Goal: Transaction & Acquisition: Book appointment/travel/reservation

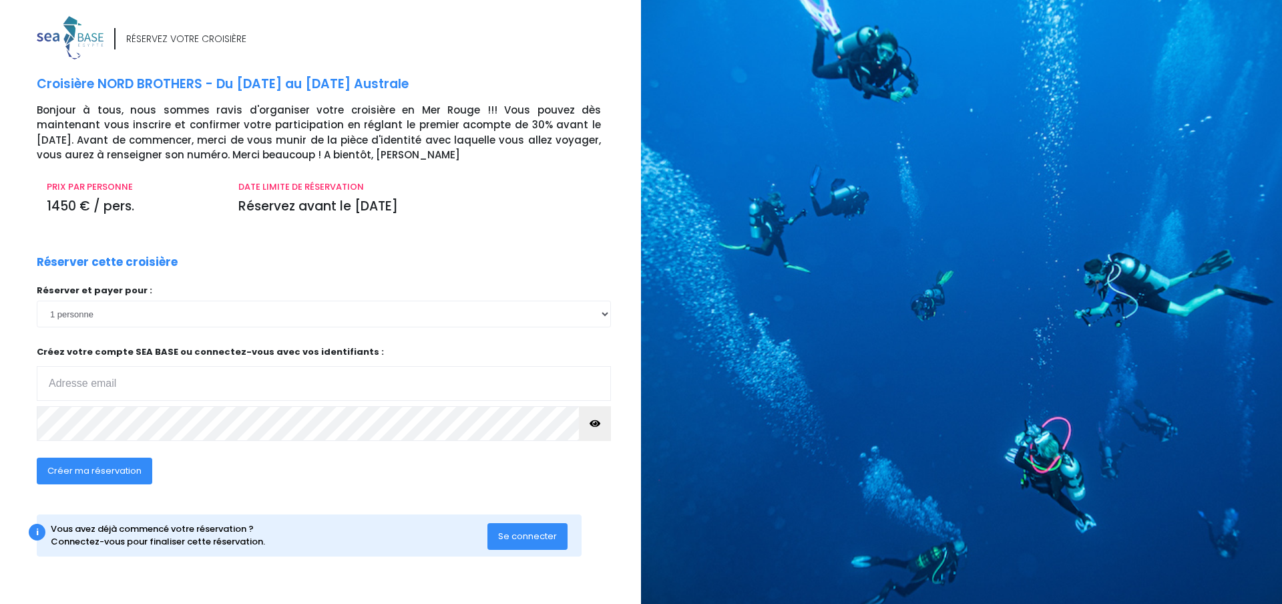
click at [168, 383] on input "email" at bounding box center [324, 383] width 574 height 35
type input "[EMAIL_ADDRESS][DOMAIN_NAME]"
click at [132, 476] on span "Créer ma réservation" at bounding box center [94, 470] width 94 height 13
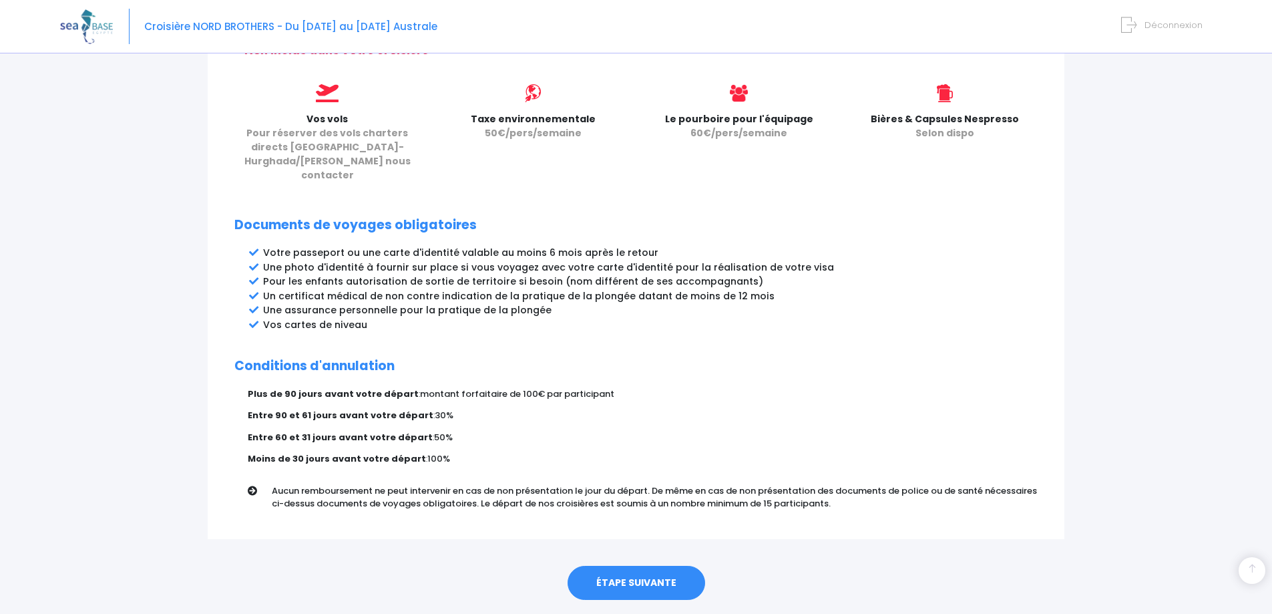
scroll to position [594, 0]
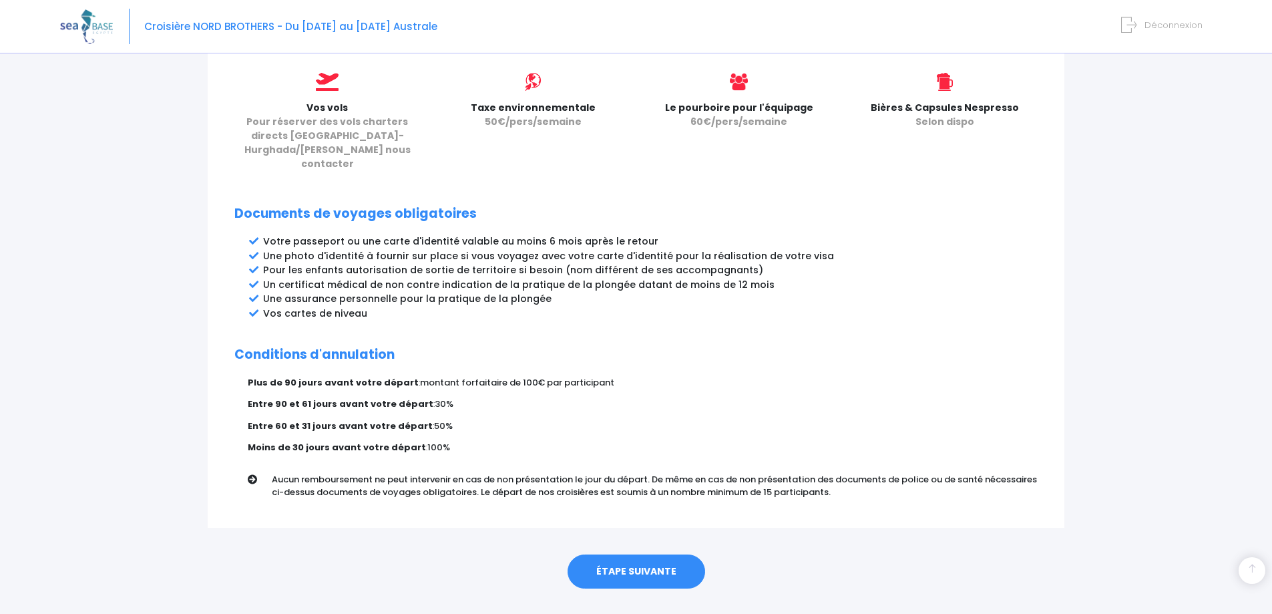
click at [634, 554] on link "ÉTAPE SUIVANTE" at bounding box center [637, 571] width 138 height 35
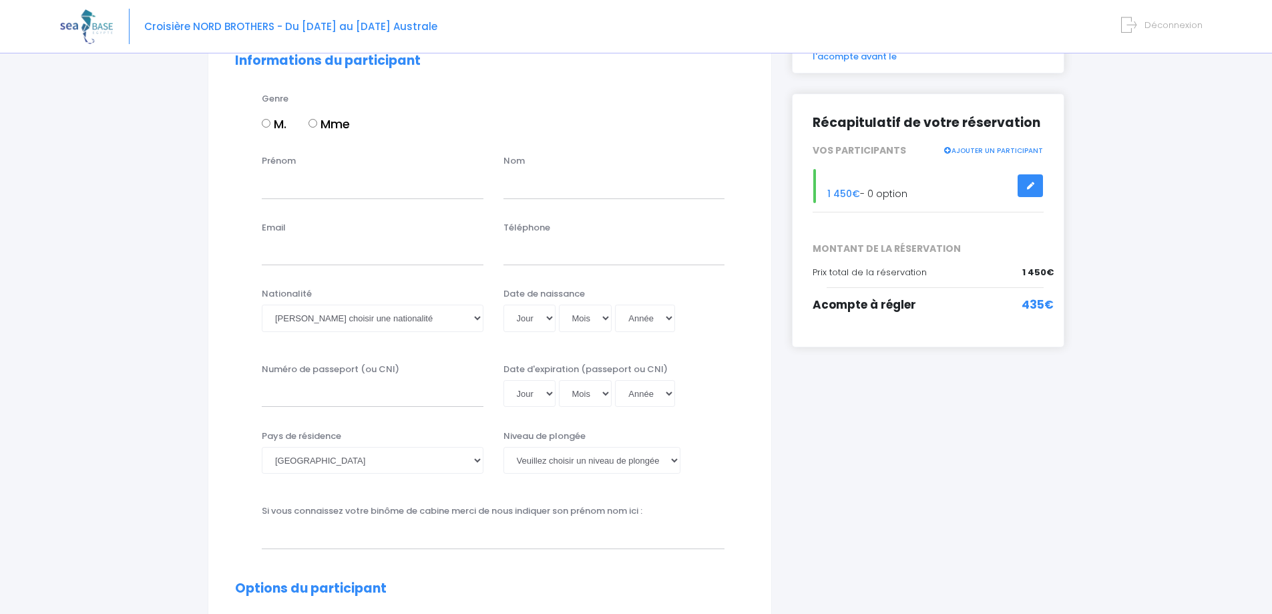
scroll to position [134, 0]
click at [266, 124] on input "M." at bounding box center [266, 123] width 9 height 9
radio input "true"
click at [295, 188] on input "Prénom" at bounding box center [373, 185] width 222 height 27
type input "[PERSON_NAME]"
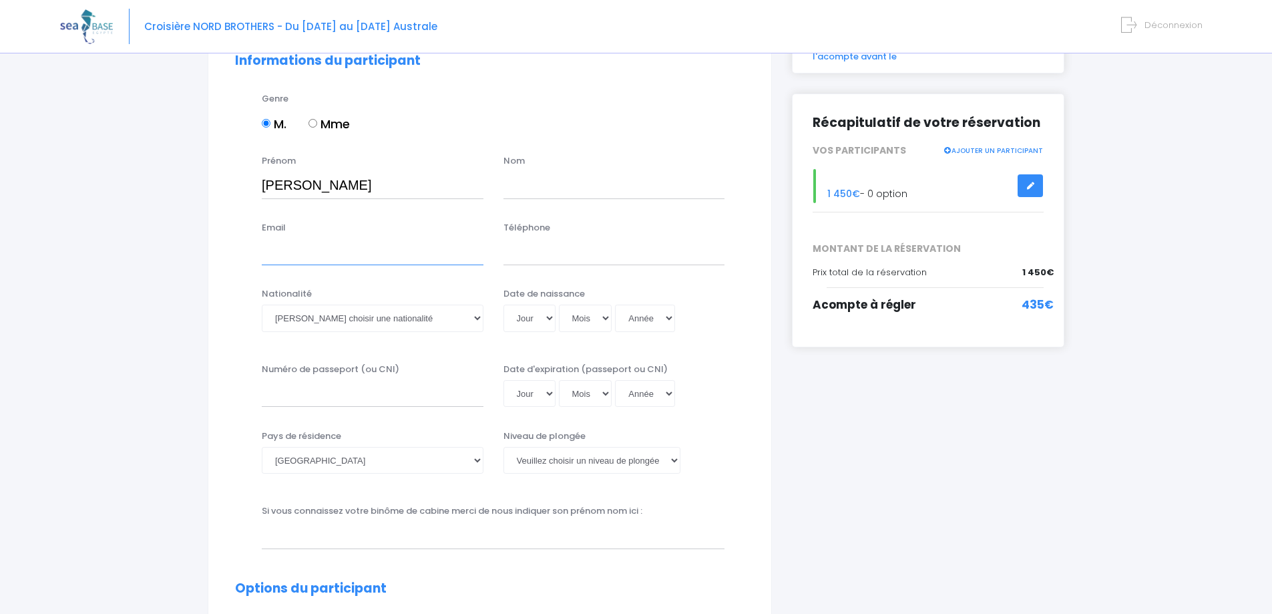
type input "patrickbertholio@orange.fr"
type input "0631174009"
click at [530, 190] on input "text" at bounding box center [615, 185] width 222 height 27
type input "BERTHOLIO"
click at [476, 321] on select "Veuillez choisir une nationalité Afghane Albanaise Algerienne Allemande America…" at bounding box center [373, 318] width 222 height 27
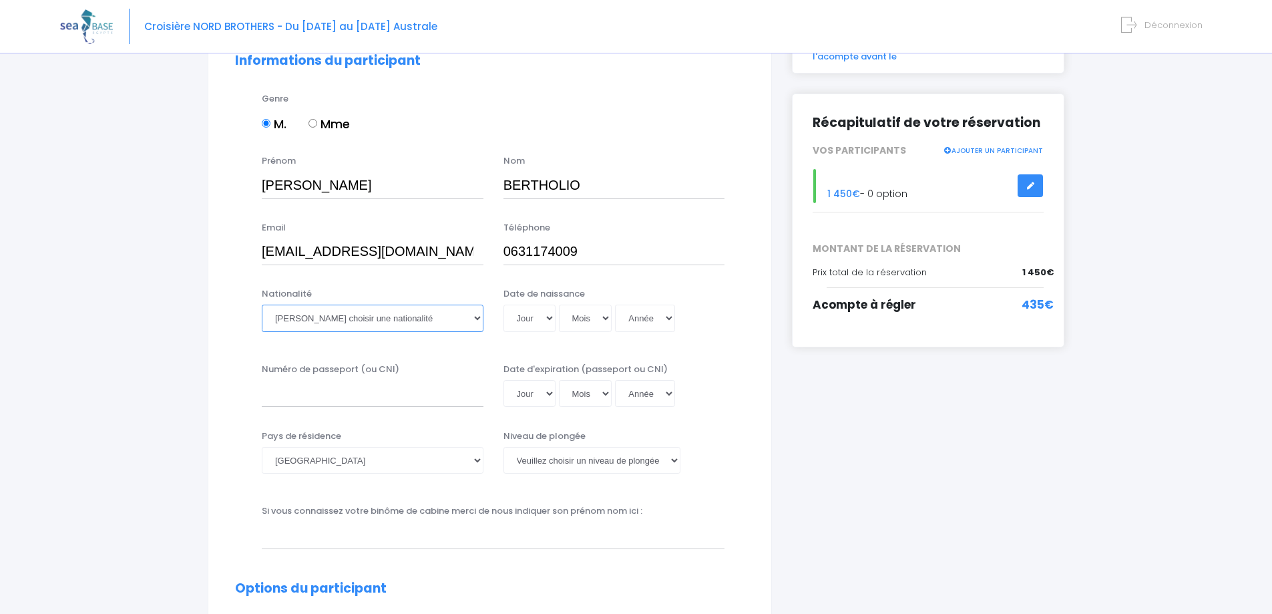
click at [480, 317] on select "Veuillez choisir une nationalité Afghane Albanaise Algerienne Allemande America…" at bounding box center [373, 318] width 222 height 27
click at [475, 313] on select "Veuillez choisir une nationalité Afghane Albanaise Algerienne Allemande America…" at bounding box center [373, 318] width 222 height 27
select select "Française"
click at [262, 305] on select "Veuillez choisir une nationalité Afghane Albanaise Algerienne Allemande America…" at bounding box center [373, 318] width 222 height 27
click at [548, 321] on select "Jour 01 02 03 04 05 06 07 08 09 10 11 12 13 14 15 16 17 18 19 20 21 22 23 24 25…" at bounding box center [530, 318] width 52 height 27
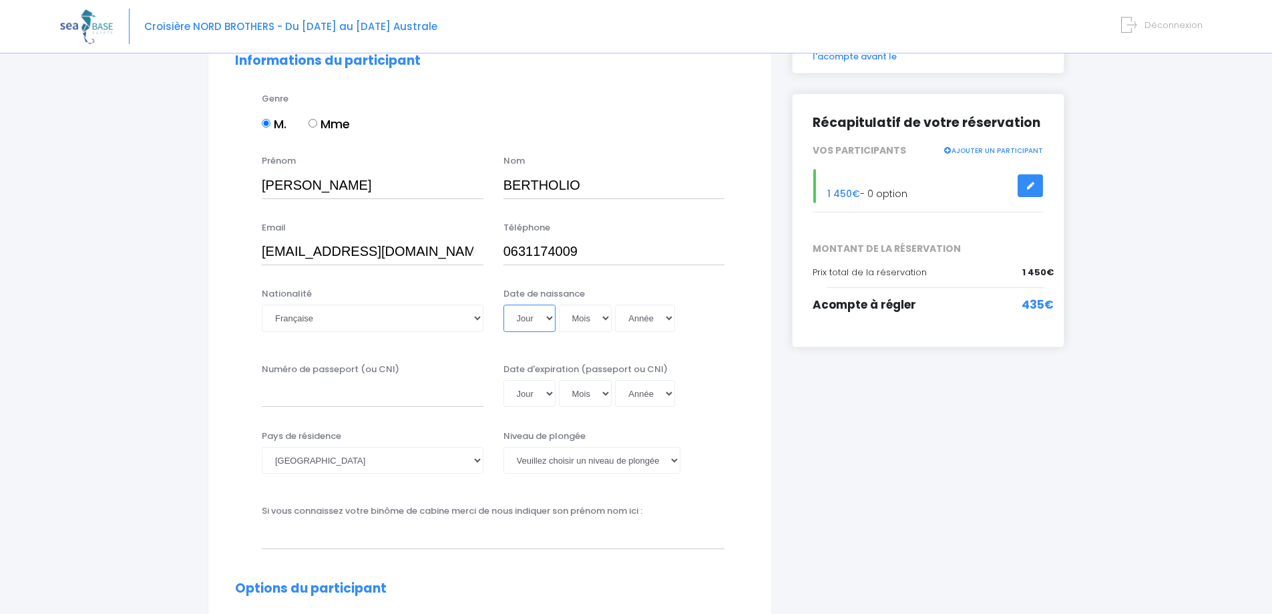
select select "09"
click at [504, 305] on select "Jour 01 02 03 04 05 06 07 08 09 10 11 12 13 14 15 16 17 18 19 20 21 22 23 24 25…" at bounding box center [530, 318] width 52 height 27
click at [594, 315] on select "Mois 01 02 03 04 05 06 07 08 09 10 11 12" at bounding box center [585, 318] width 53 height 27
select select "03"
click at [559, 305] on select "Mois 01 02 03 04 05 06 07 08 09 10 11 12" at bounding box center [585, 318] width 53 height 27
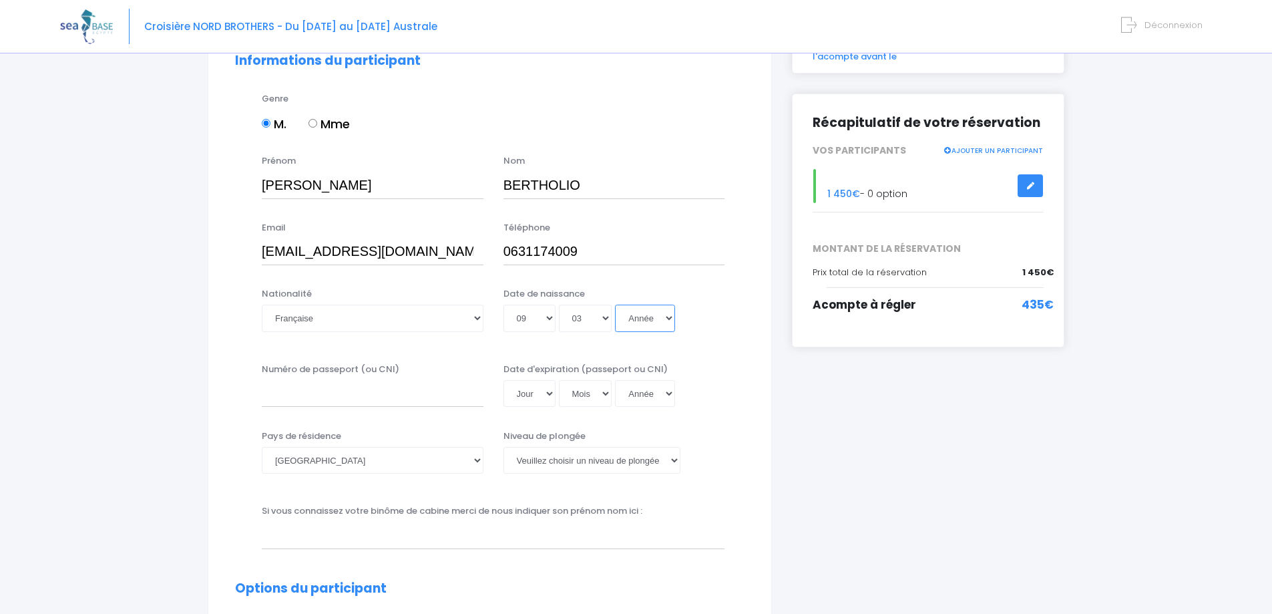
click at [638, 321] on select "Année 2045 2044 2043 2042 2041 2040 2039 2038 2037 2036 2035 2034 2033 2032 203…" at bounding box center [645, 318] width 60 height 27
select select "1975"
click at [615, 305] on select "Année 2045 2044 2043 2042 2041 2040 2039 2038 2037 2036 2035 2034 2033 2032 203…" at bounding box center [645, 318] width 60 height 27
type input "1975-03-09"
click at [357, 389] on input "Numéro de passeport (ou CNI)" at bounding box center [373, 393] width 222 height 27
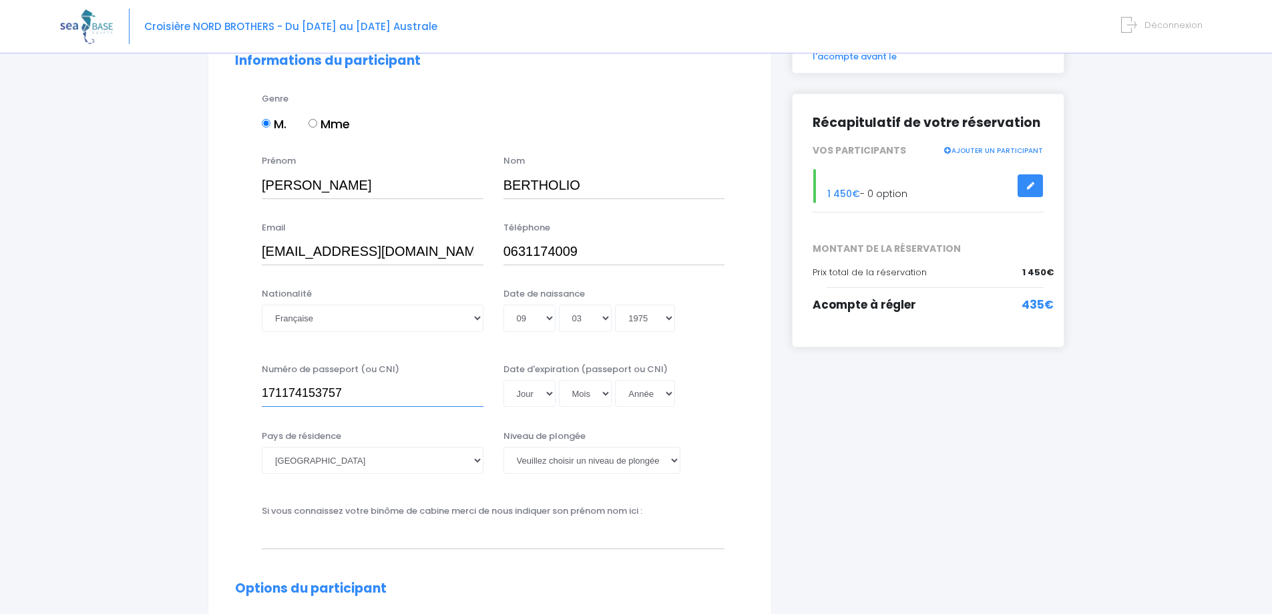
type input "171174153757"
click at [549, 391] on select "Jour 01 02 03 04 05 06 07 08 09 10 11 12 13 14 15 16 17 18 19 20 21 22 23 24 25…" at bounding box center [530, 393] width 52 height 27
select select "22"
click at [504, 380] on select "Jour 01 02 03 04 05 06 07 08 09 10 11 12 13 14 15 16 17 18 19 20 21 22 23 24 25…" at bounding box center [530, 393] width 52 height 27
click at [591, 393] on select "Mois 01 02 03 04 05 06 07 08 09 10 11 12" at bounding box center [585, 393] width 53 height 27
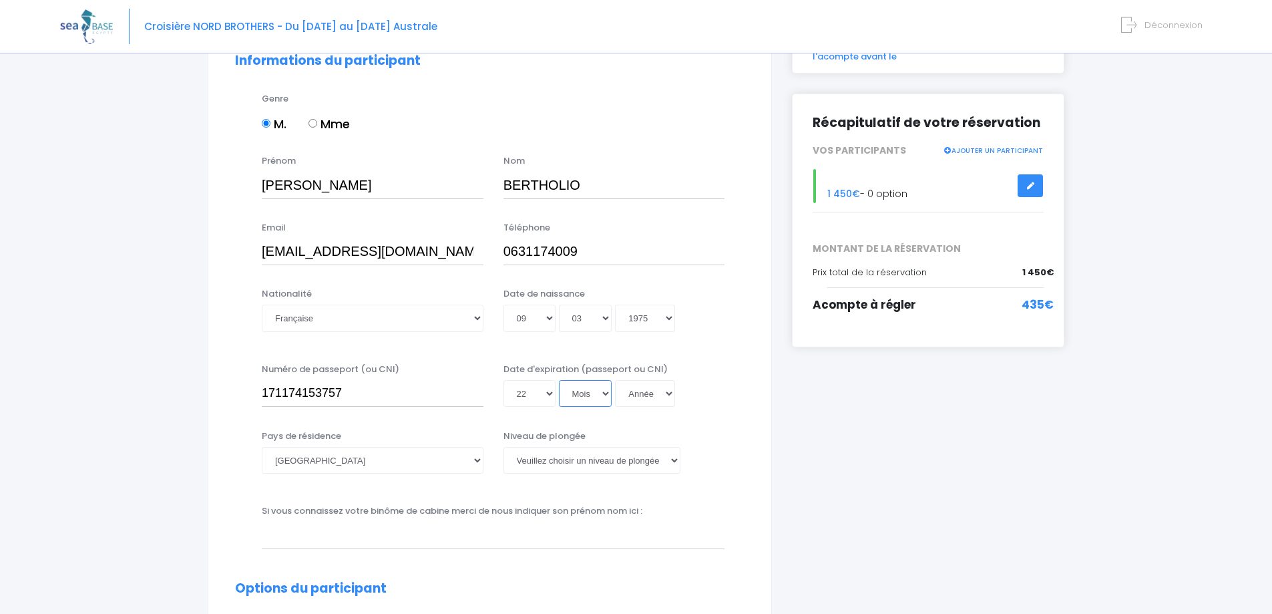
select select "11"
click at [559, 380] on select "Mois 01 02 03 04 05 06 07 08 09 10 11 12" at bounding box center [585, 393] width 53 height 27
click at [649, 399] on select "Année 2045 2044 2043 2042 2041 2040 2039 2038 2037 2036 2035 2034 2033 2032 203…" at bounding box center [645, 393] width 60 height 27
select select "2032"
click at [615, 380] on select "Année 2045 2044 2043 2042 2041 2040 2039 2038 2037 2036 2035 2034 2033 2032 203…" at bounding box center [645, 393] width 60 height 27
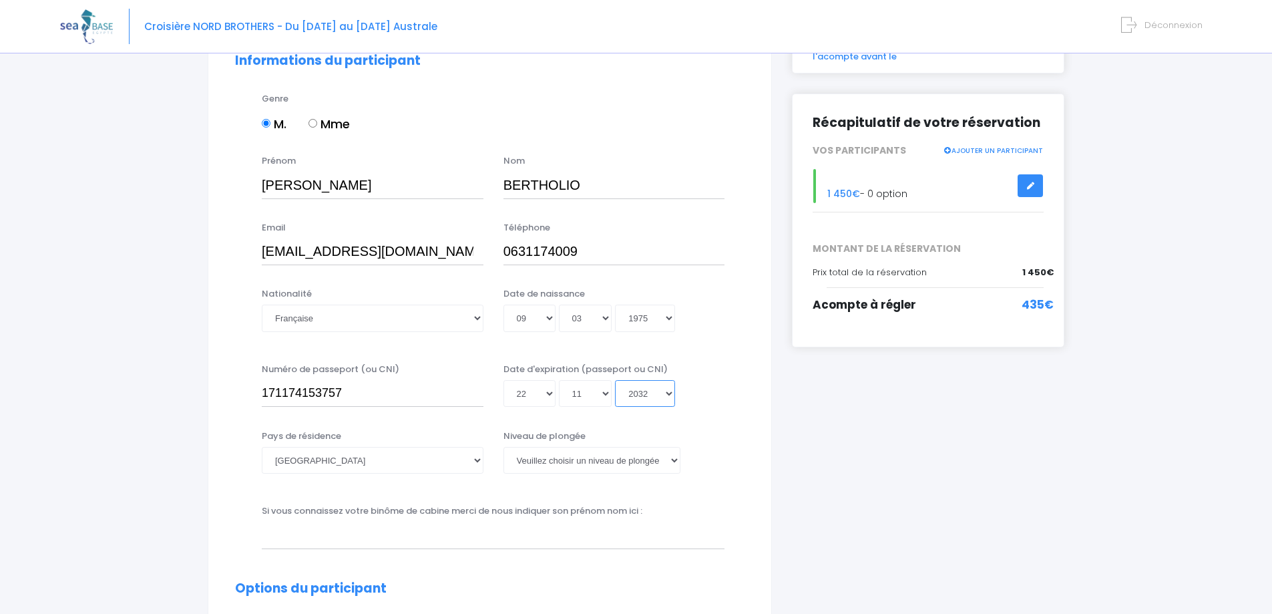
type input "2032-11-22"
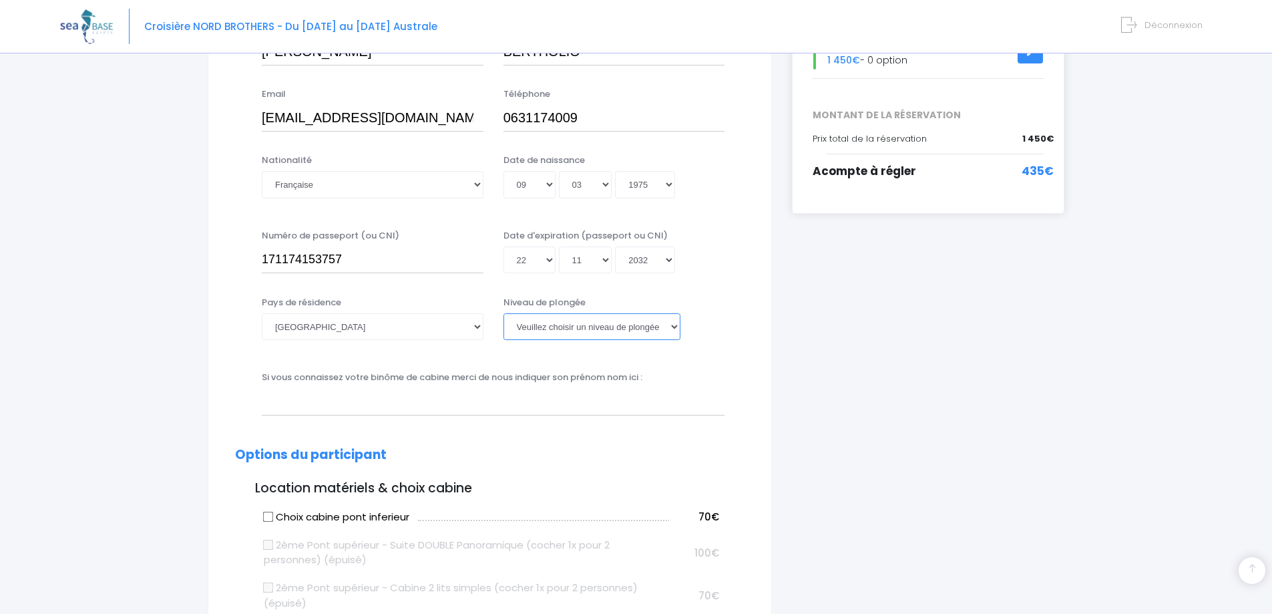
click at [676, 329] on select "Veuillez choisir un niveau de plongée Non plongeur Junior OW diver Adventure OW…" at bounding box center [592, 326] width 177 height 27
click at [504, 313] on select "Veuillez choisir un niveau de plongée Non plongeur Junior OW diver Adventure OW…" at bounding box center [592, 326] width 177 height 27
click at [671, 334] on select "Veuillez choisir un niveau de plongée Non plongeur Junior OW diver Adventure OW…" at bounding box center [592, 326] width 177 height 27
select select "PA40"
click at [504, 313] on select "Veuillez choisir un niveau de plongée Non plongeur Junior OW diver Adventure OW…" at bounding box center [592, 326] width 177 height 27
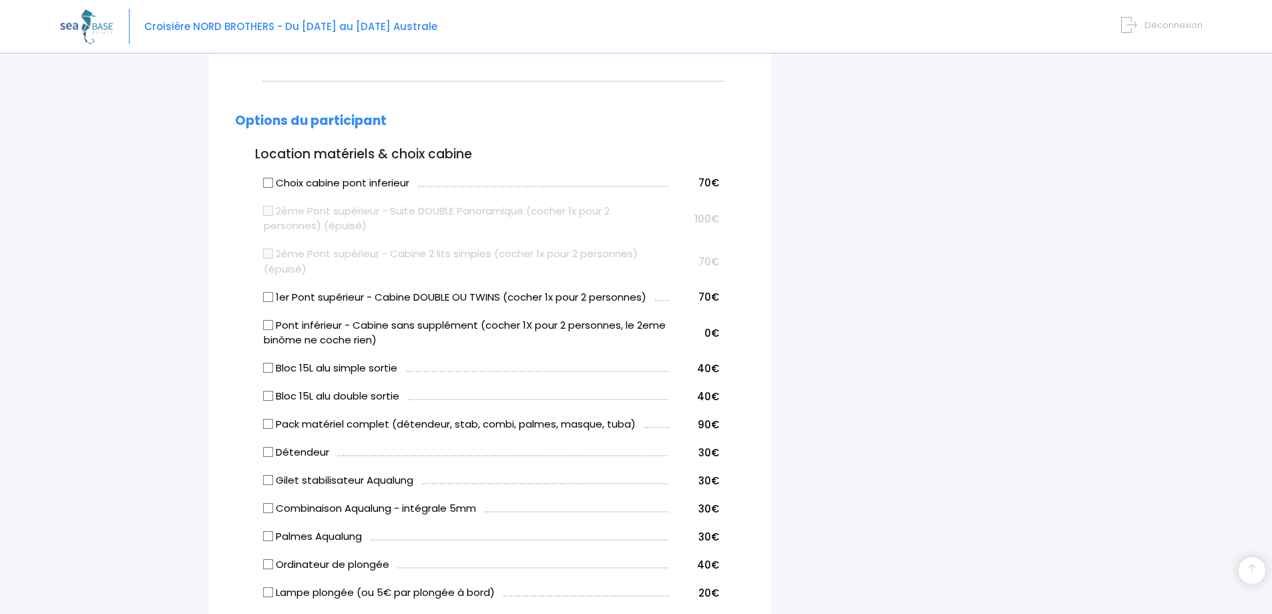
scroll to position [668, 0]
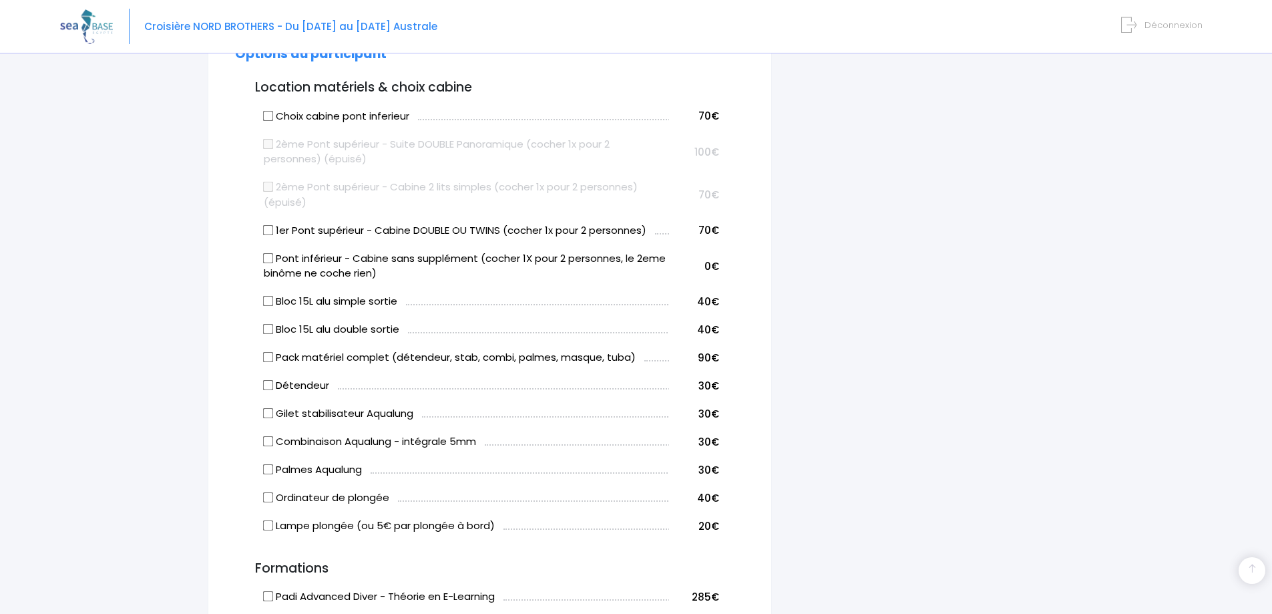
click at [268, 116] on input "Choix cabine pont inferieur" at bounding box center [268, 115] width 11 height 11
checkbox input "true"
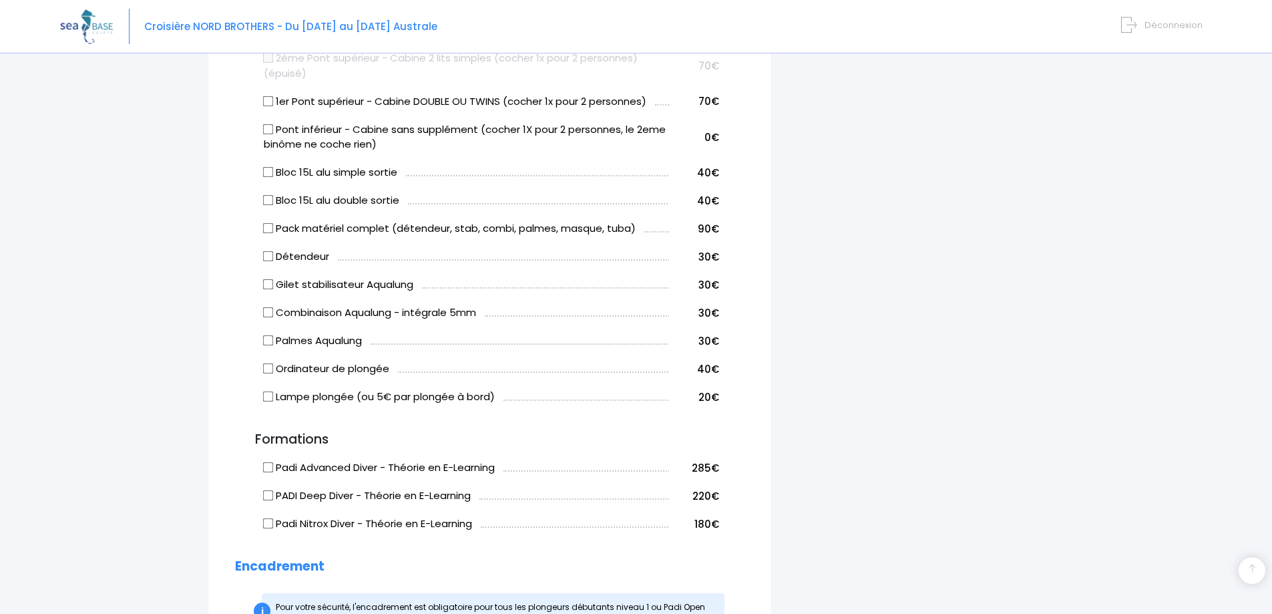
scroll to position [801, 0]
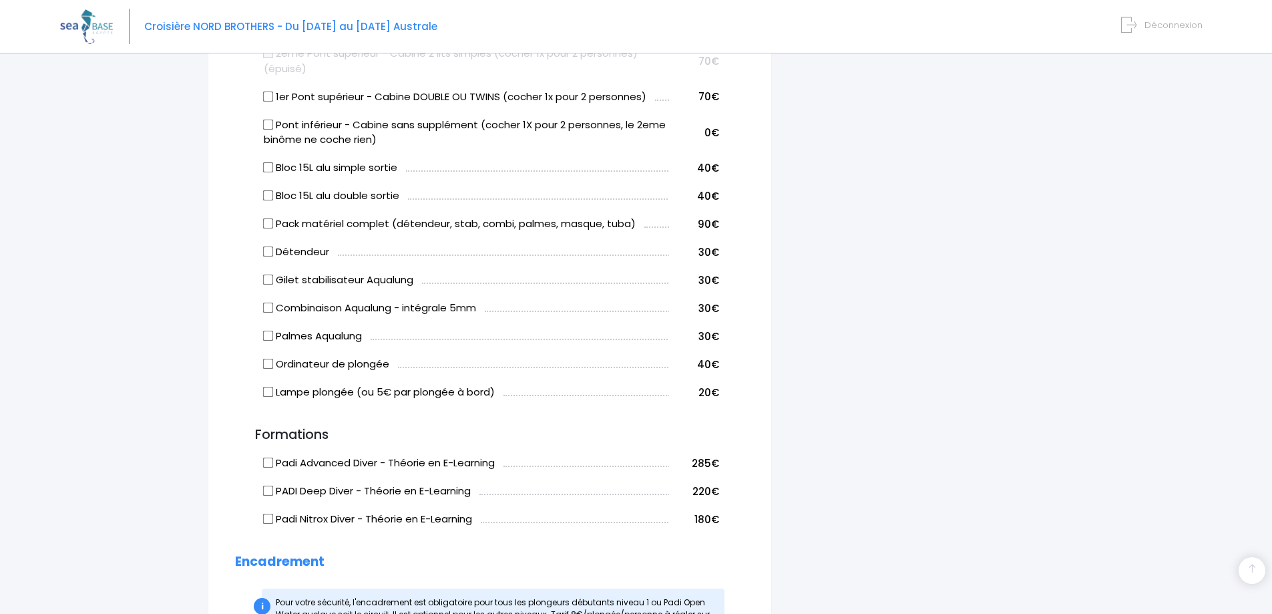
click at [268, 165] on input "Bloc 15L alu simple sortie" at bounding box center [268, 167] width 11 height 11
checkbox input "true"
click at [270, 250] on input "Détendeur" at bounding box center [268, 251] width 11 height 11
checkbox input "true"
click at [270, 275] on input "Gilet stabilisateur Aqualung" at bounding box center [268, 280] width 11 height 11
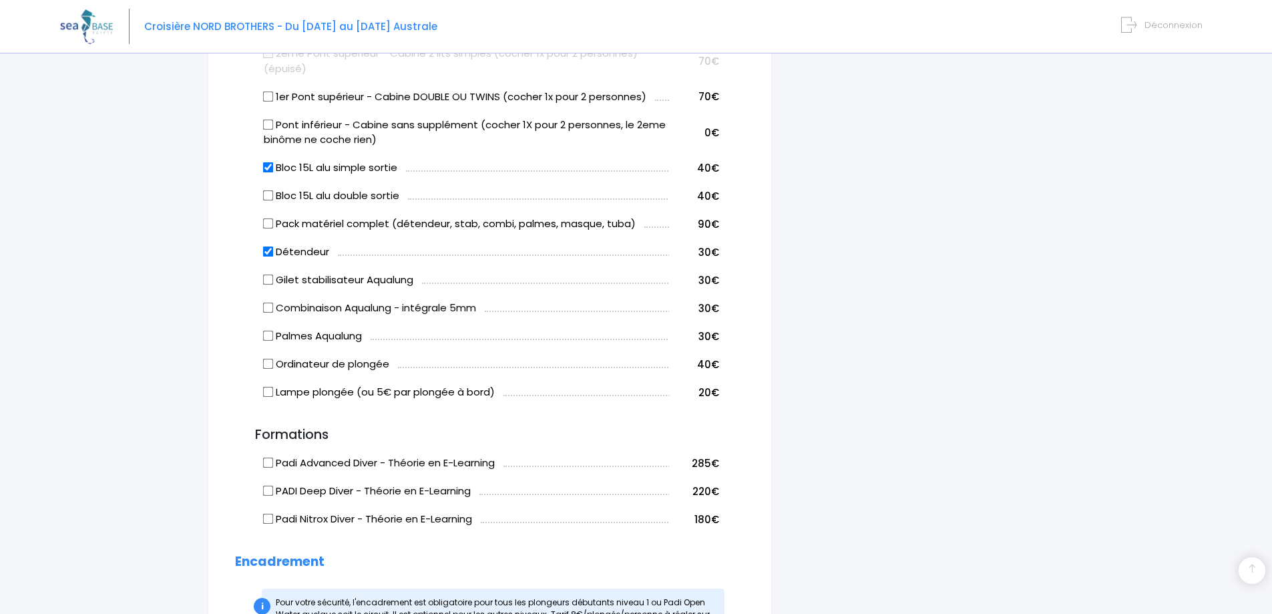
checkbox input "true"
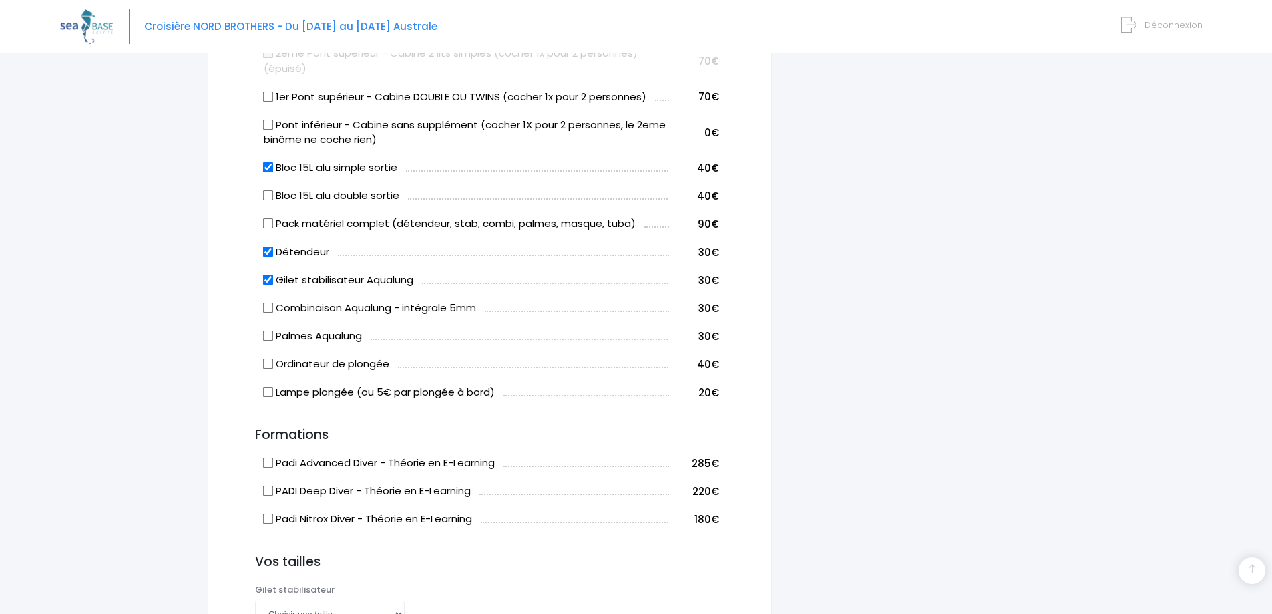
click at [271, 333] on input "Palmes Aqualung" at bounding box center [268, 336] width 11 height 11
checkbox input "true"
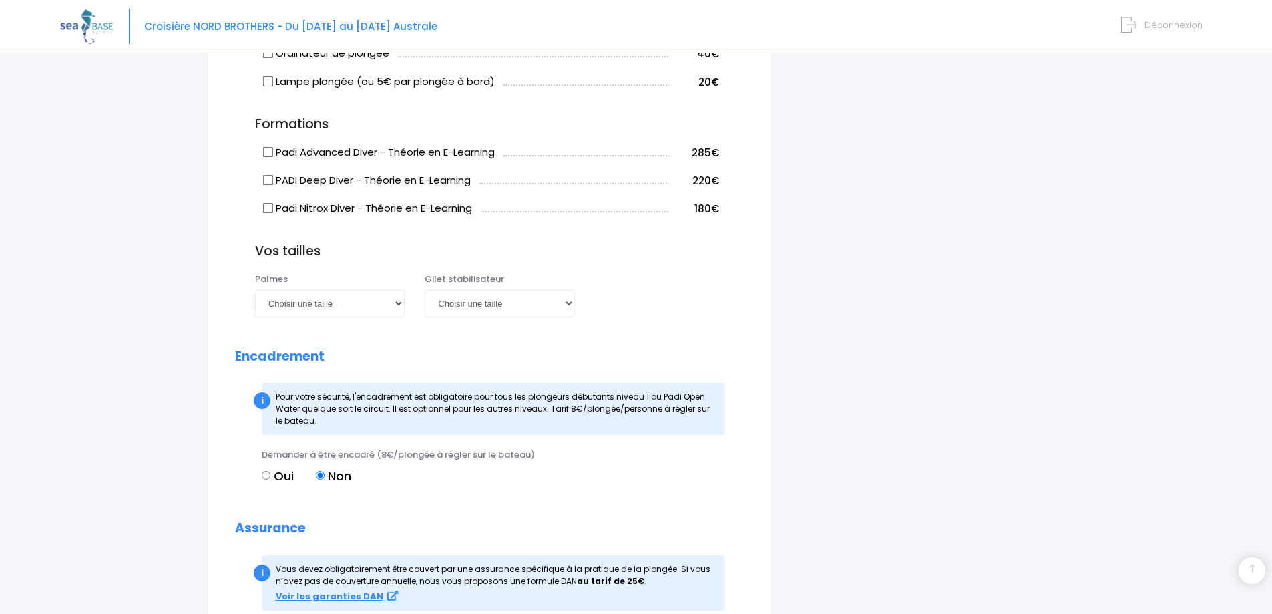
scroll to position [1135, 0]
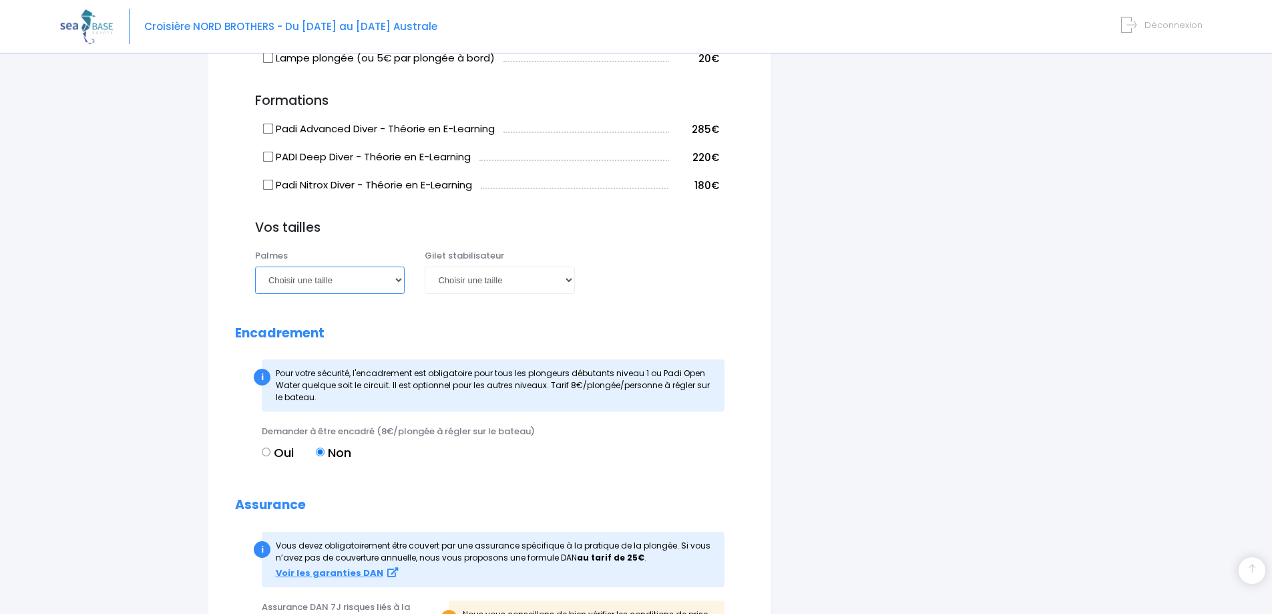
click at [396, 290] on select "Choisir une taille 36/37 38/39 40/41 42/43 44/45 46/47" at bounding box center [330, 279] width 150 height 27
select select "44/45"
click at [255, 266] on select "Choisir une taille 36/37 38/39 40/41 42/43 44/45 46/47" at bounding box center [330, 279] width 150 height 27
click at [564, 283] on select "Choisir une taille XXS XS S M ML L XL XXL" at bounding box center [500, 279] width 150 height 27
select select "XL"
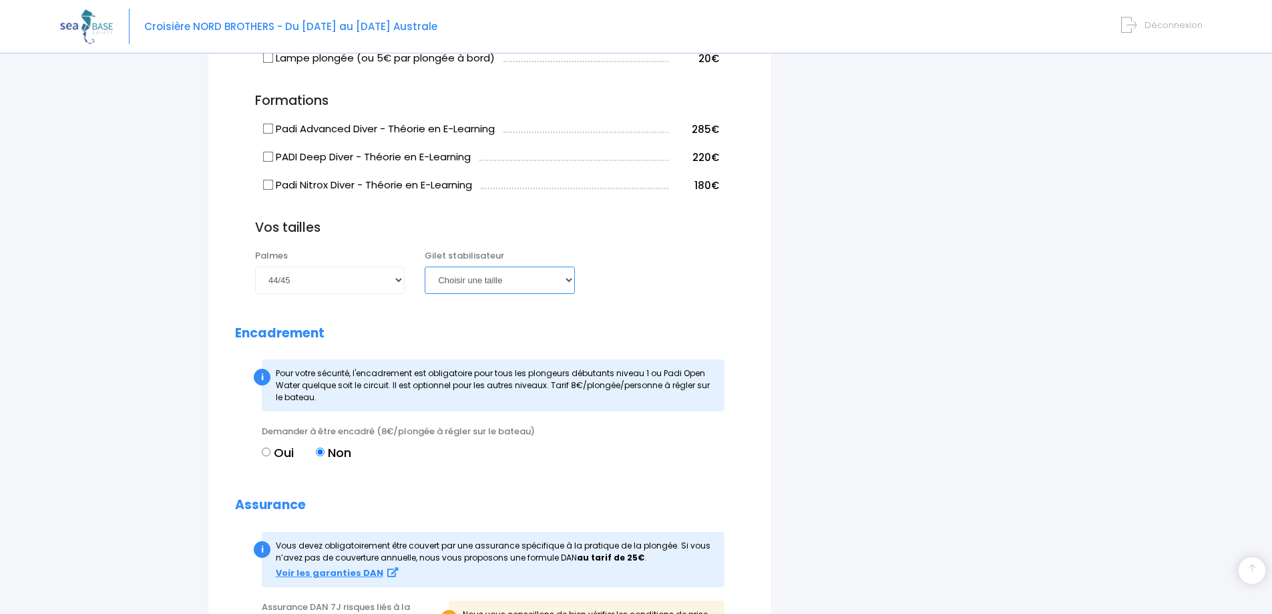
click at [425, 266] on select "Choisir une taille XXS XS S M ML L XL XXL" at bounding box center [500, 279] width 150 height 27
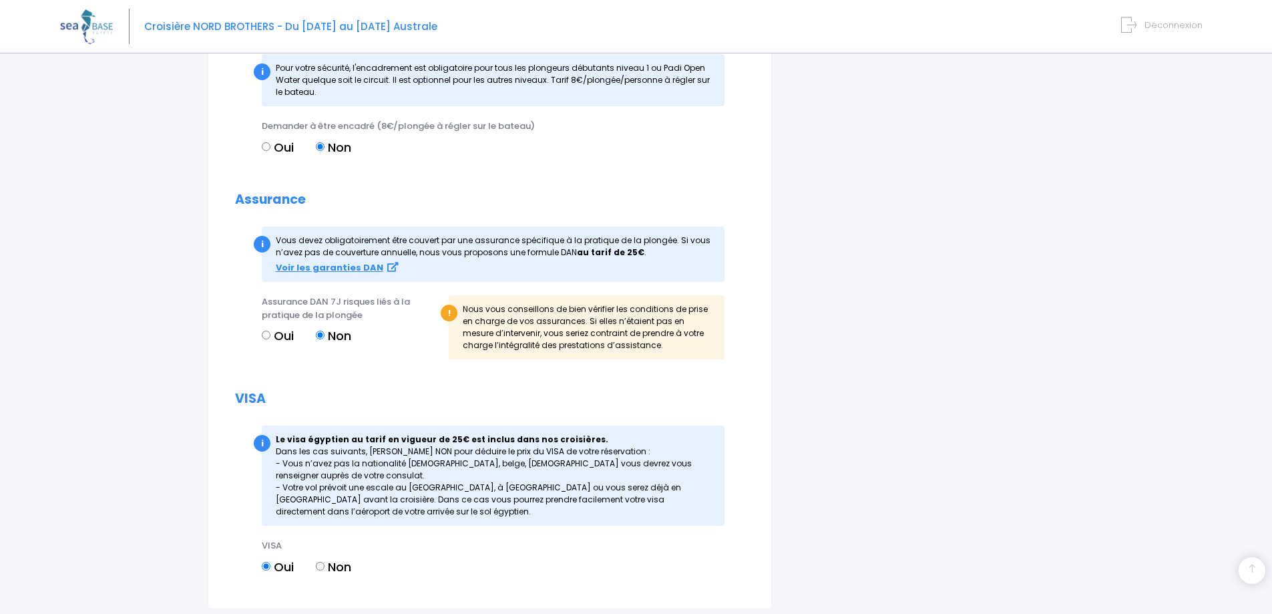
scroll to position [1469, 0]
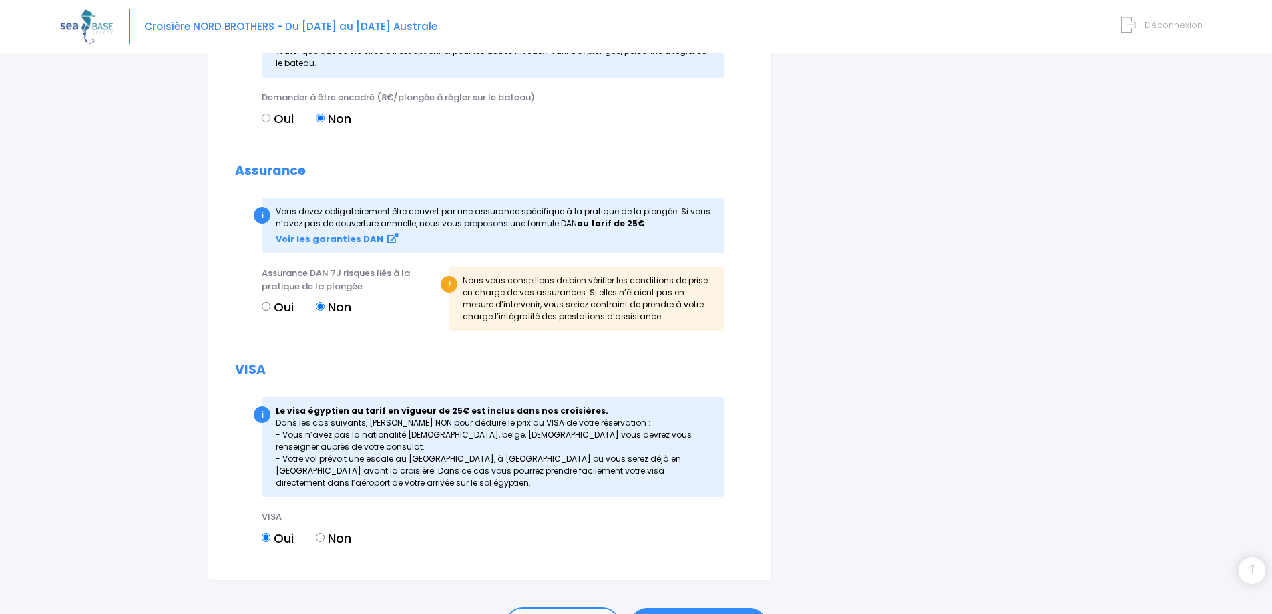
click at [266, 309] on input "Oui" at bounding box center [266, 306] width 9 height 9
radio input "true"
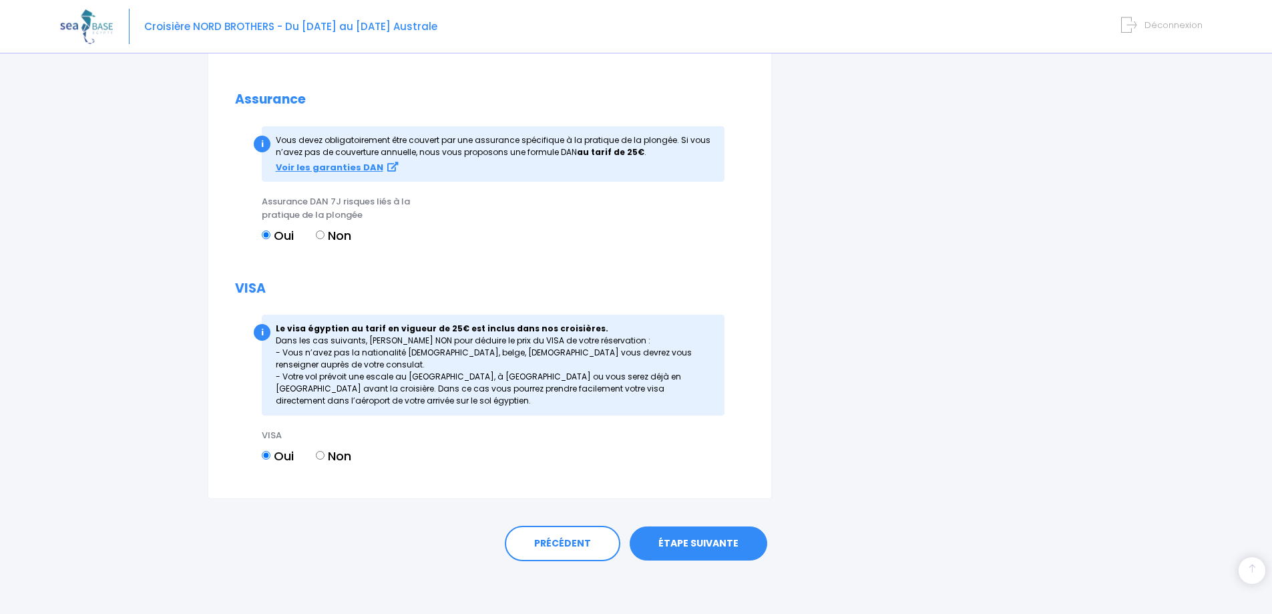
scroll to position [1542, 0]
click at [686, 539] on link "ÉTAPE SUIVANTE" at bounding box center [699, 543] width 138 height 35
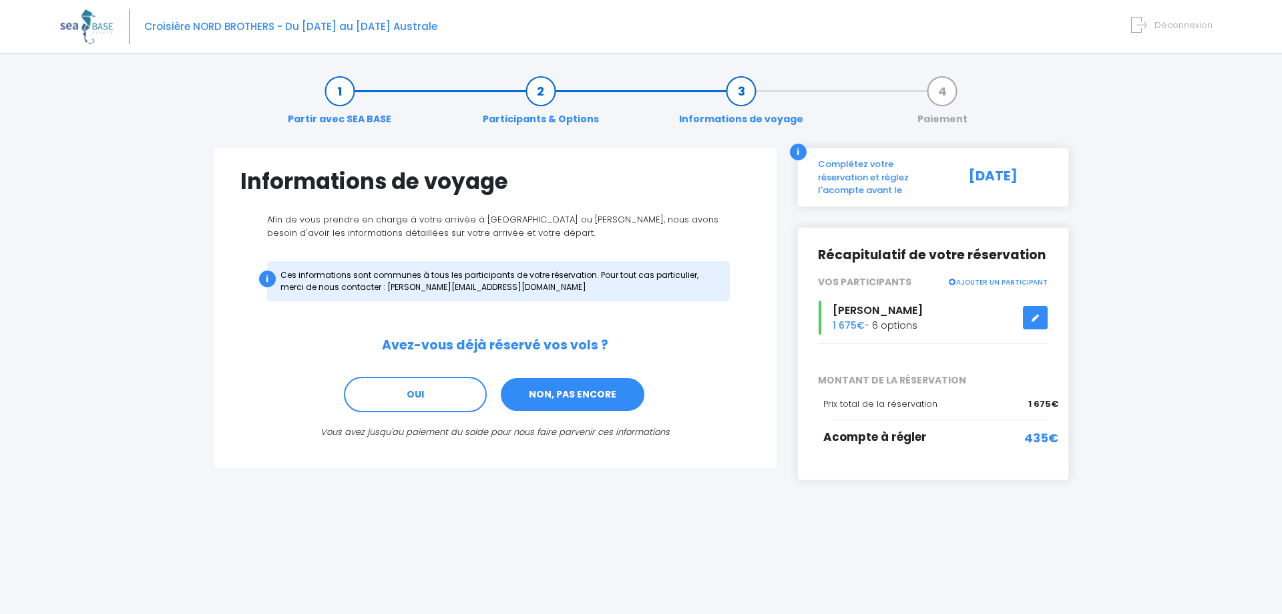
click at [602, 402] on link "NON, PAS ENCORE" at bounding box center [573, 395] width 146 height 36
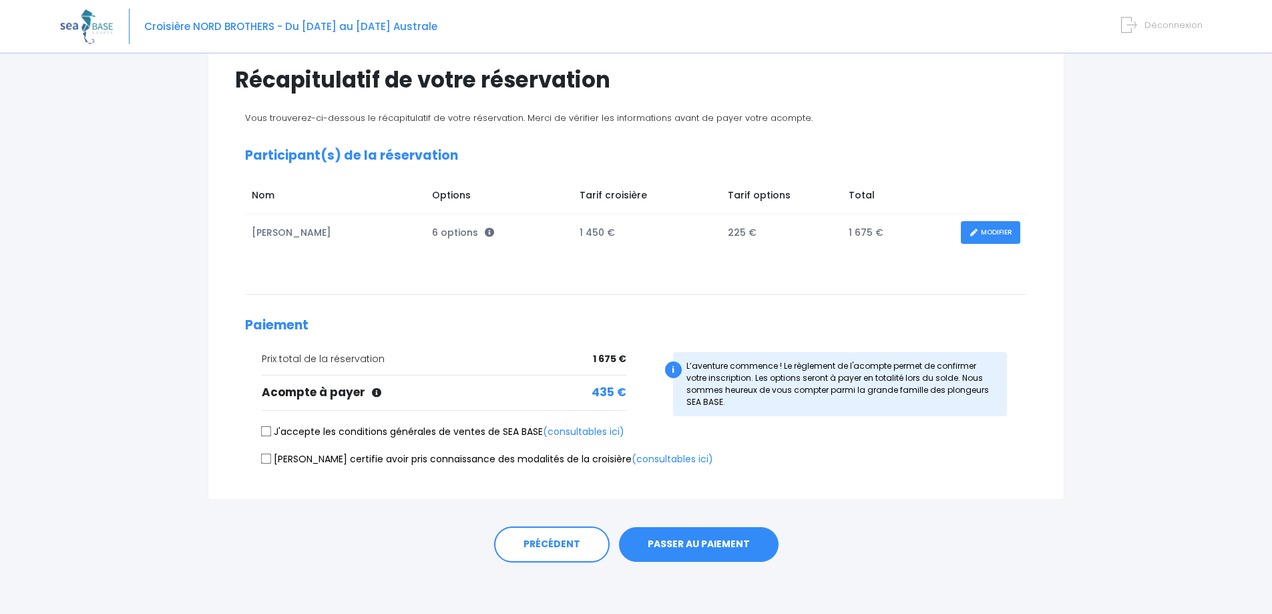
scroll to position [104, 0]
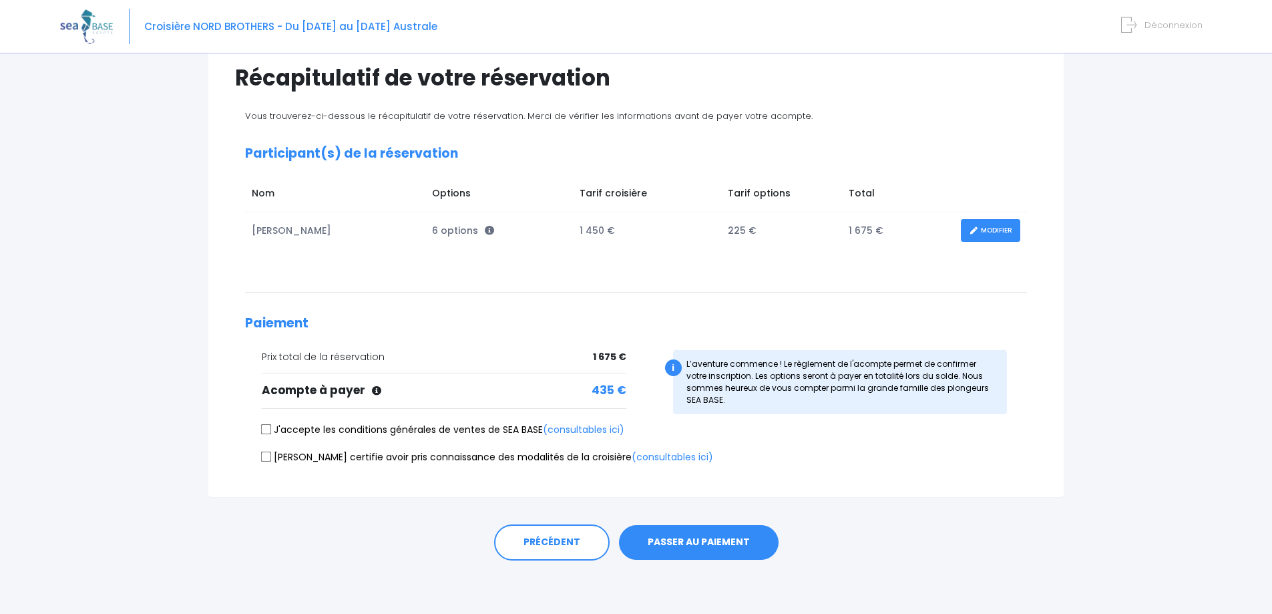
click at [266, 424] on input "J'accepte les conditions générales de ventes de SEA BASE (consultables ici)" at bounding box center [266, 429] width 11 height 11
checkbox input "true"
click at [266, 457] on input "Je certifie avoir pris connaissance des modalités de la croisière (consultables…" at bounding box center [266, 456] width 11 height 11
checkbox input "true"
click at [703, 548] on button "PASSER AU PAIEMENT" at bounding box center [699, 542] width 160 height 35
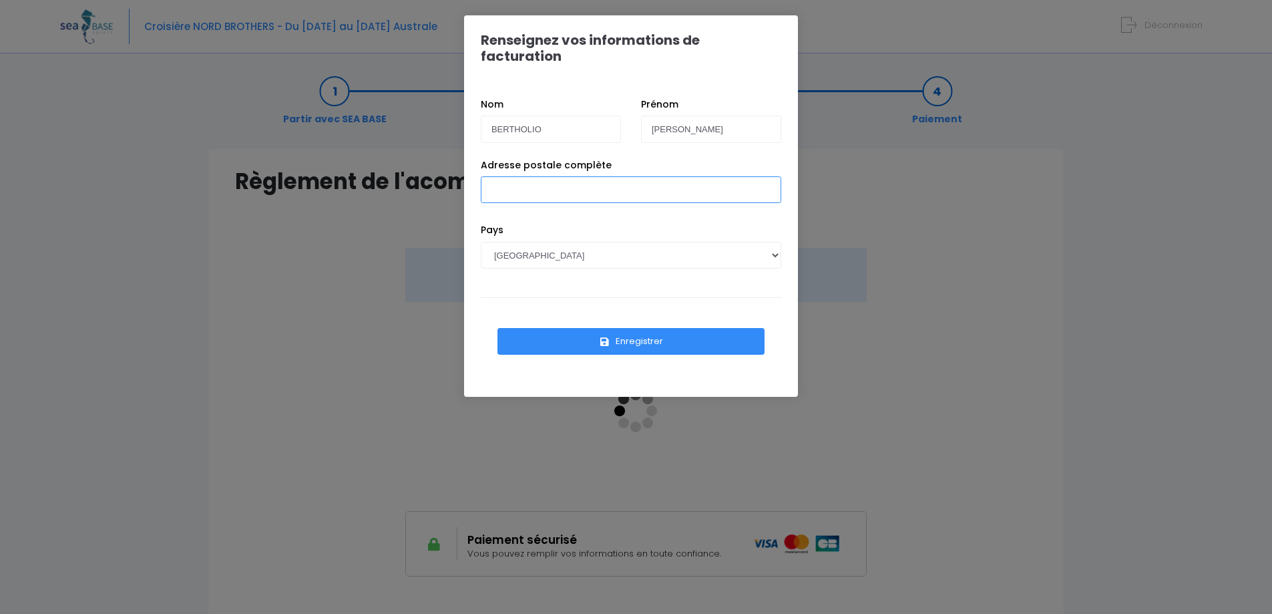
click at [602, 176] on input "Adresse postale complète" at bounding box center [631, 189] width 301 height 27
type input "5"
type input "[STREET_ADDRESS]"
click at [641, 328] on button "Enregistrer" at bounding box center [631, 341] width 267 height 27
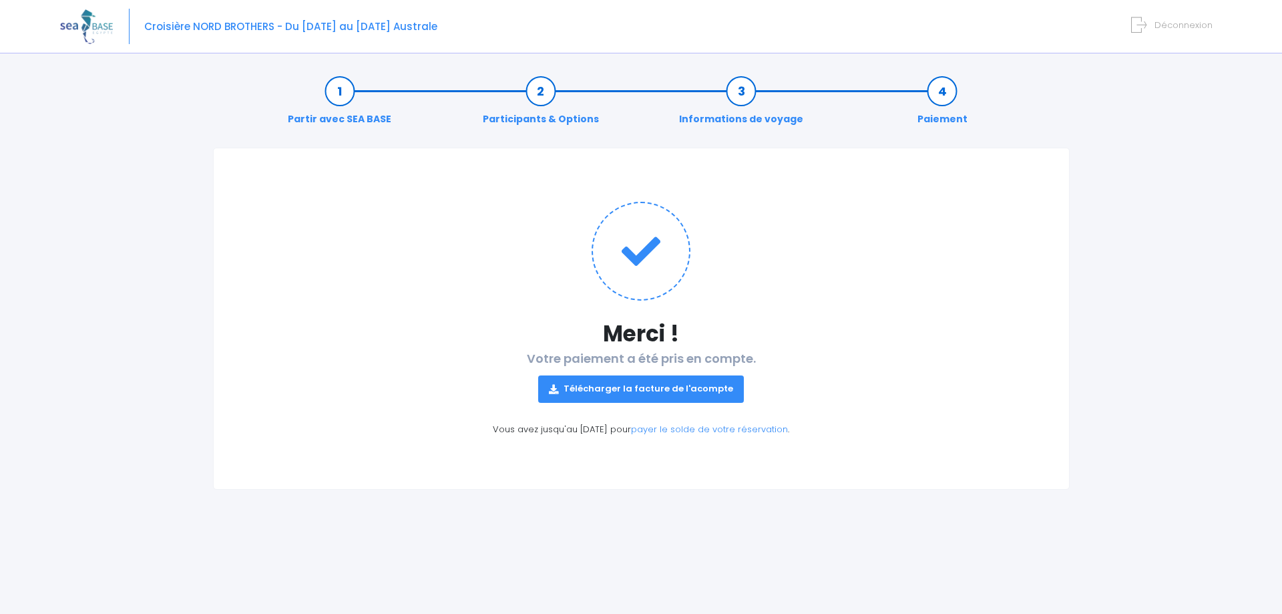
click at [608, 389] on link "Télécharger la facture de l'acompte" at bounding box center [641, 388] width 206 height 27
